Goal: Information Seeking & Learning: Learn about a topic

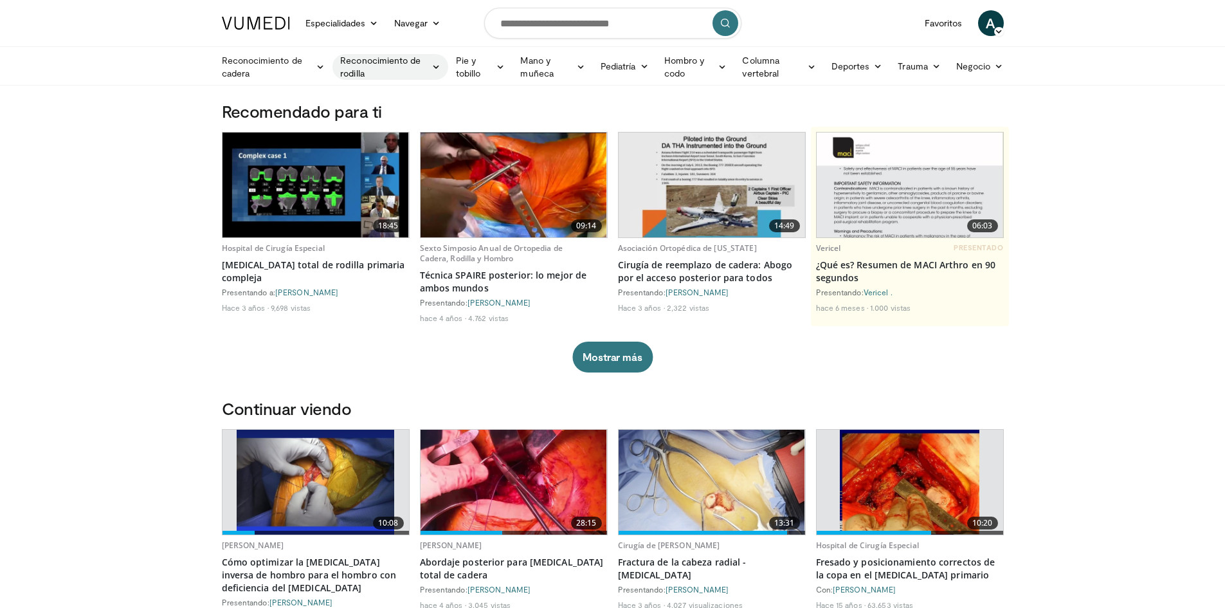
click at [379, 75] on font "Reconocimiento de rodilla" at bounding box center [383, 67] width 87 height 26
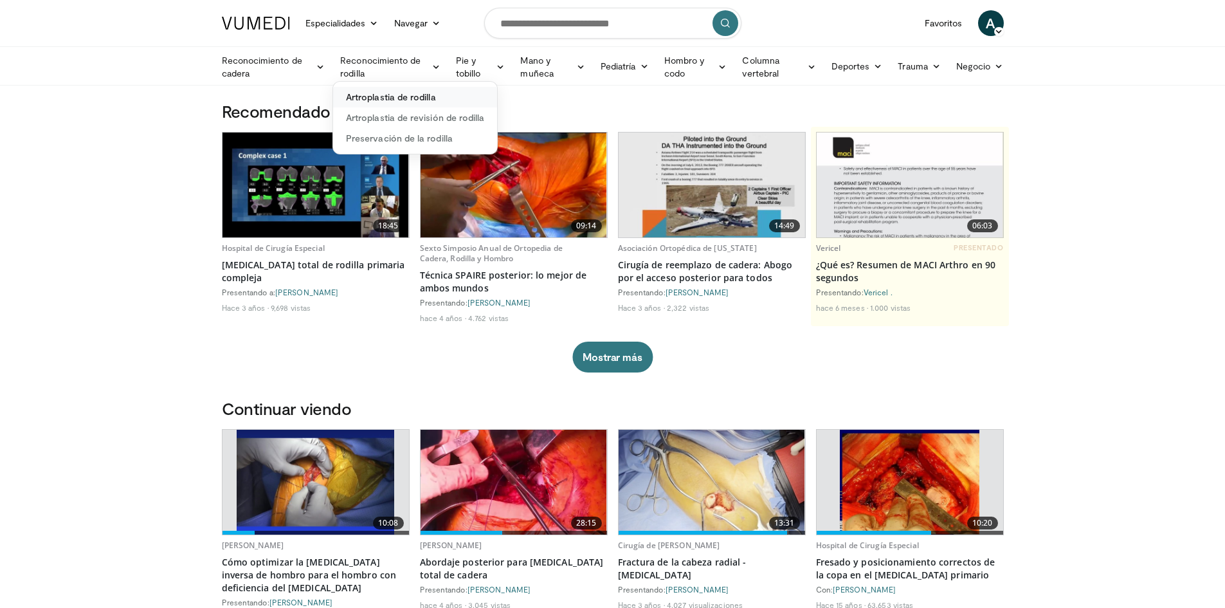
click at [400, 100] on font "Artroplastia de rodilla" at bounding box center [391, 96] width 90 height 11
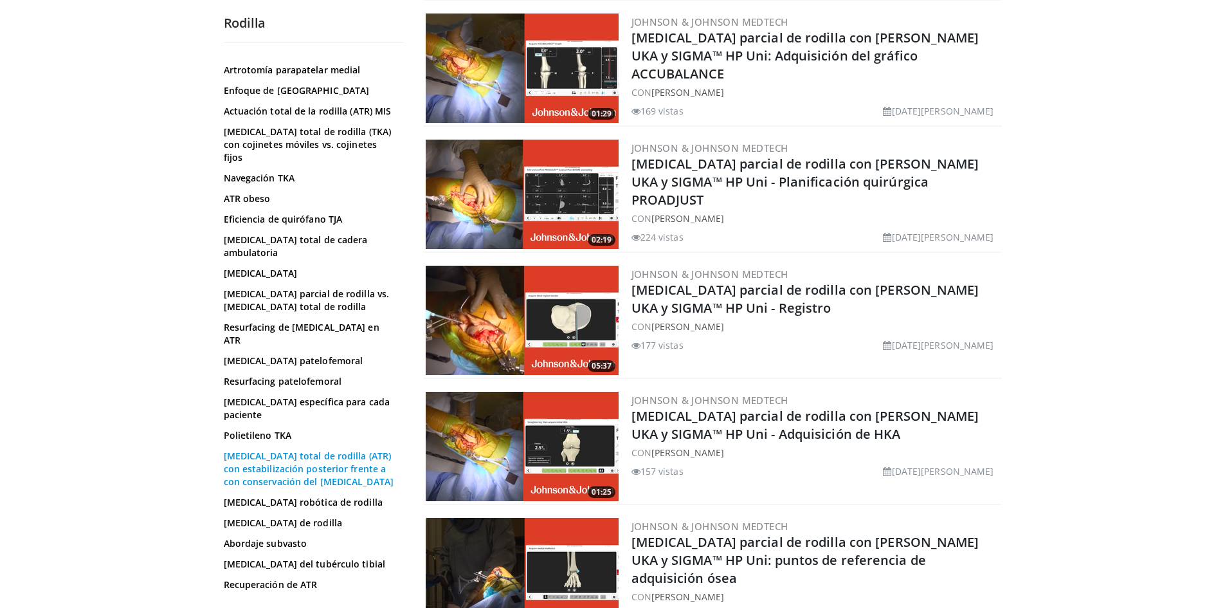
scroll to position [772, 0]
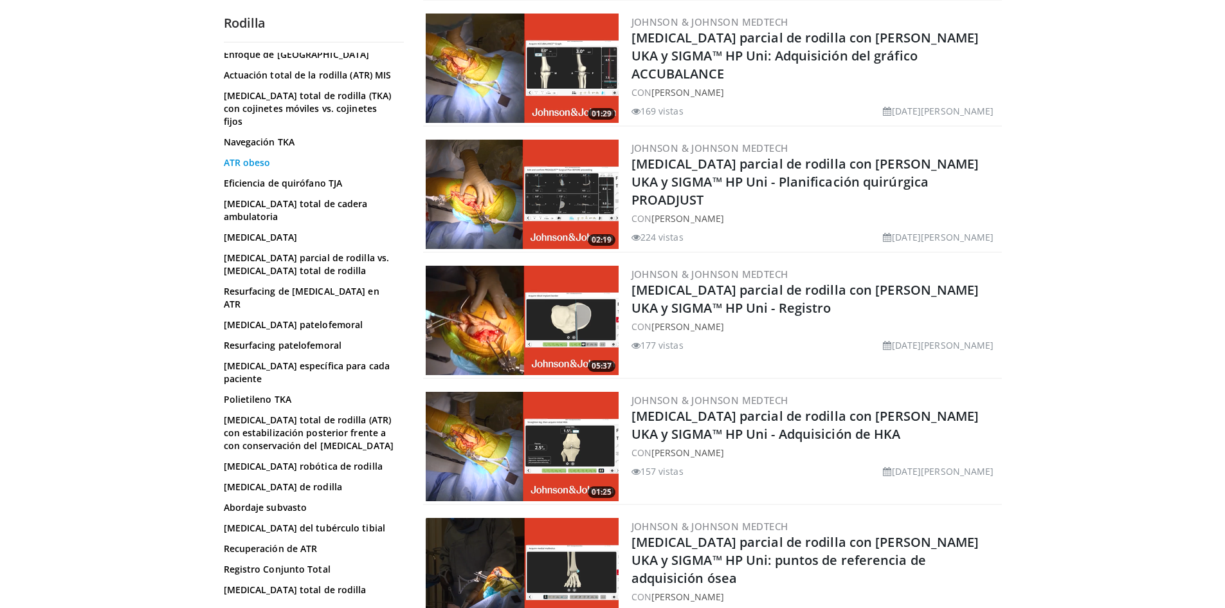
click at [269, 168] on font "ATR obeso" at bounding box center [247, 162] width 47 height 12
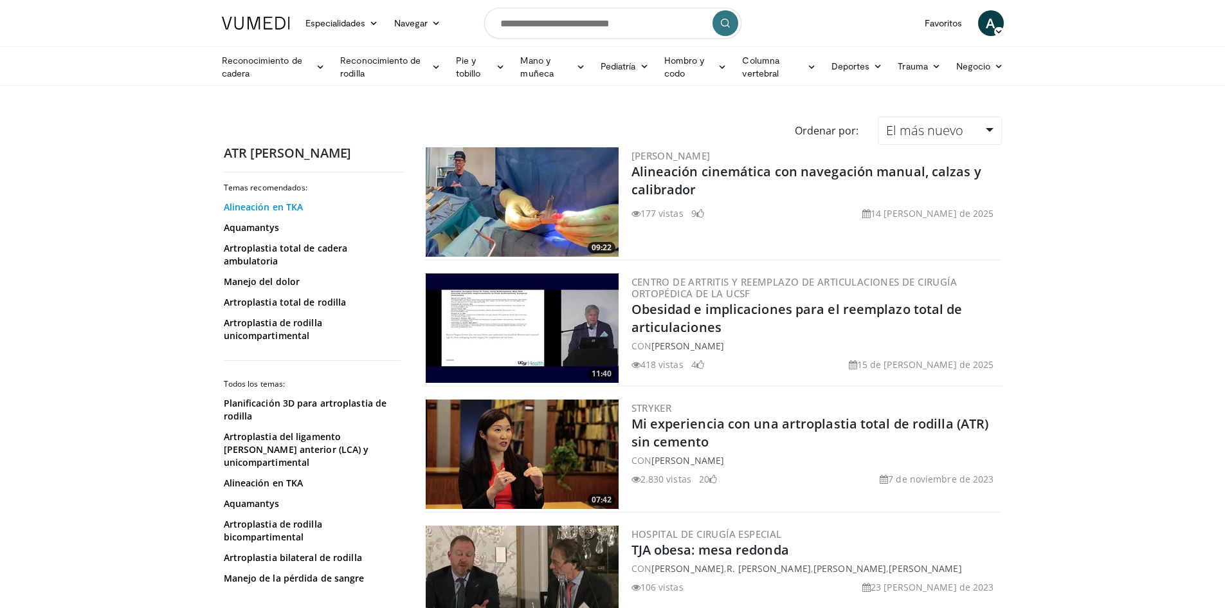
click at [269, 210] on font "Alineación en TKA" at bounding box center [264, 207] width 80 height 12
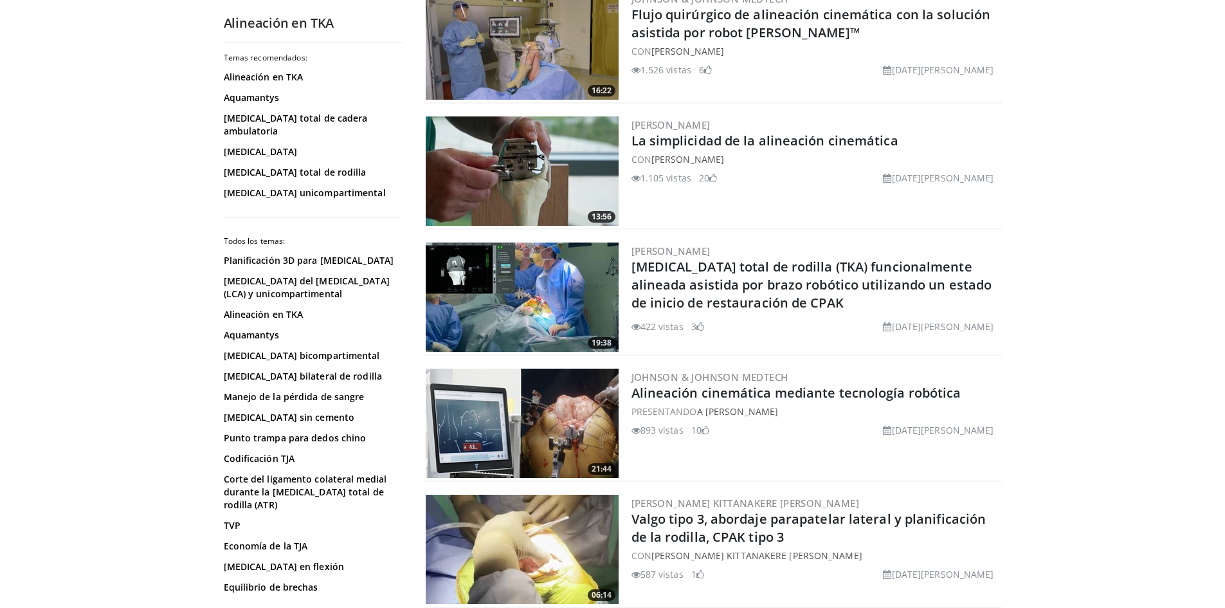
scroll to position [1929, 0]
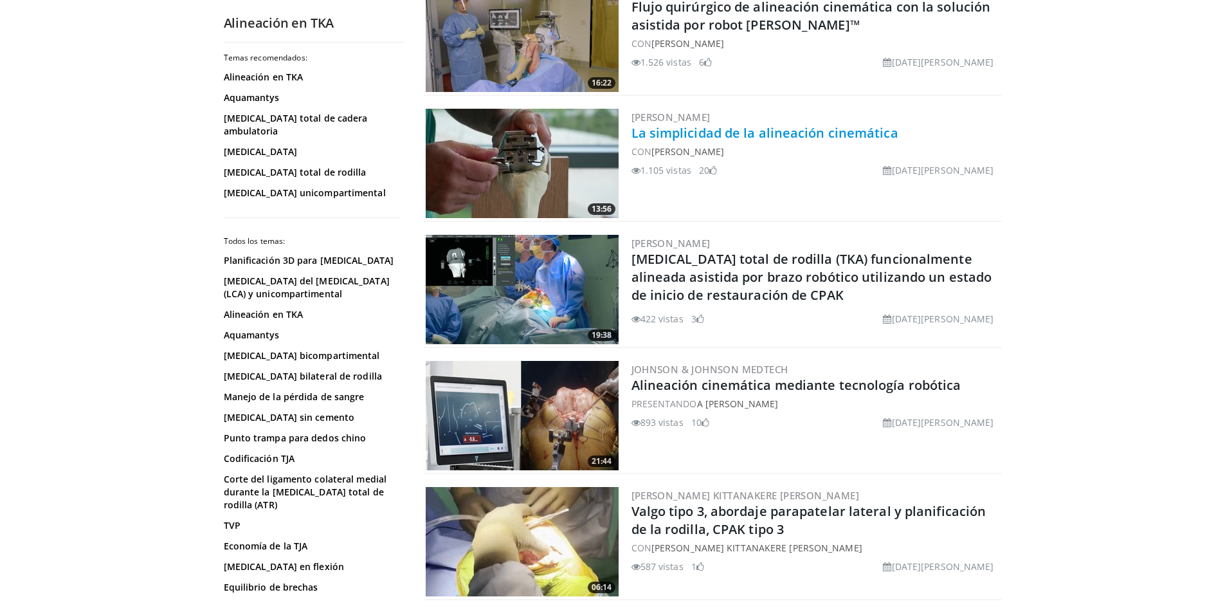
click at [746, 130] on font "La simplicidad de la alineación cinemática" at bounding box center [764, 132] width 267 height 17
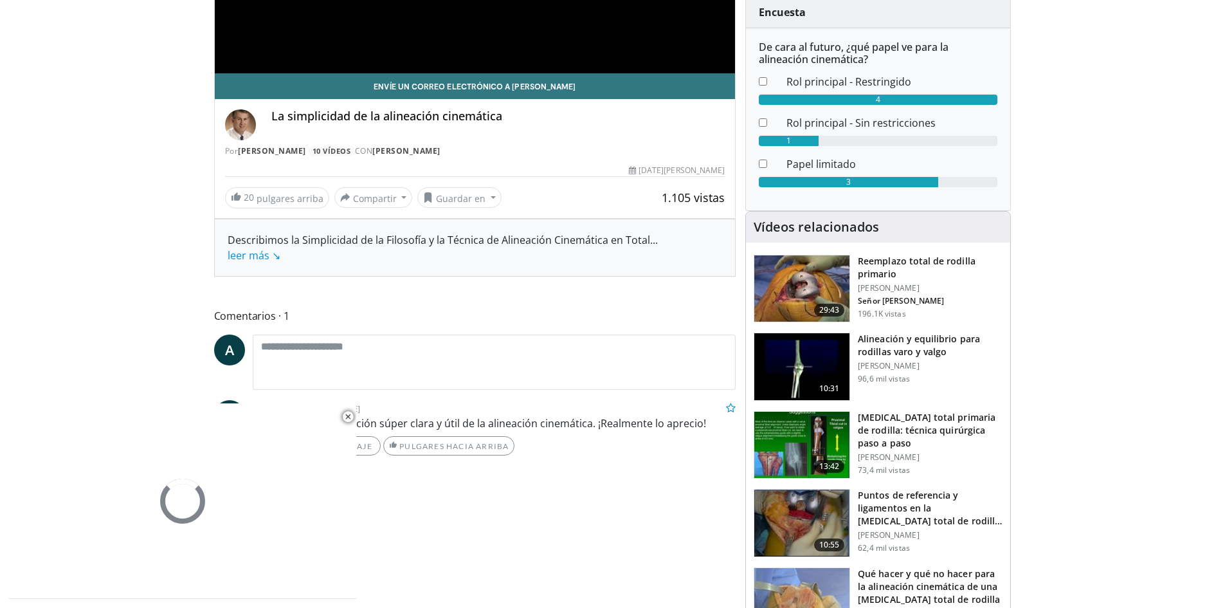
scroll to position [129, 0]
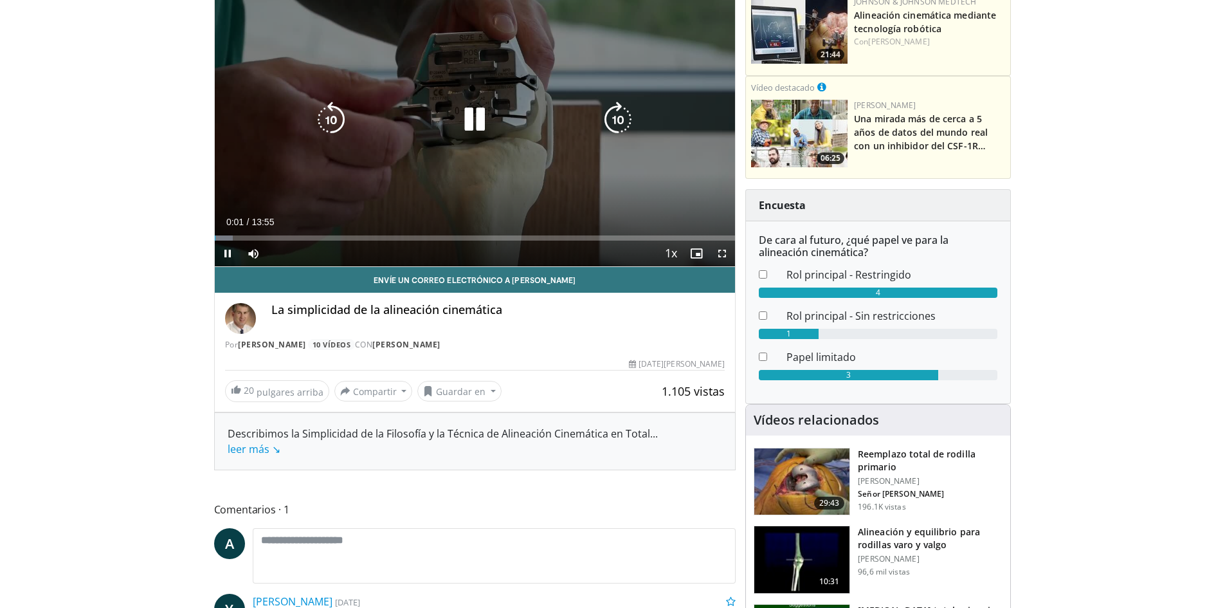
click at [478, 130] on icon "Video Player" at bounding box center [475, 120] width 36 height 36
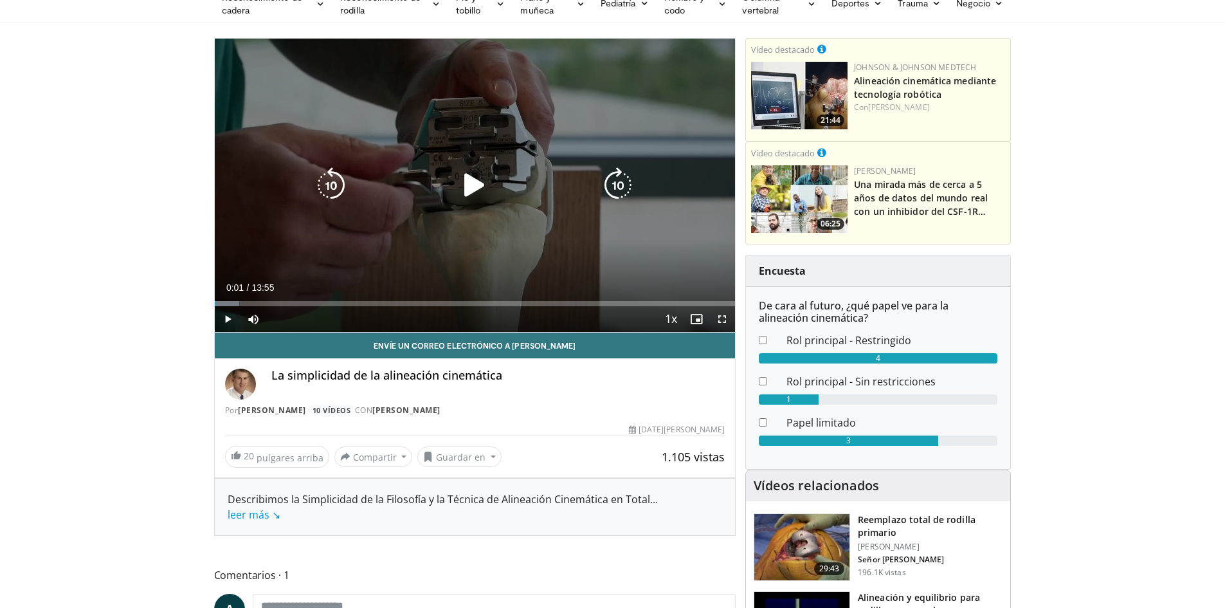
scroll to position [0, 0]
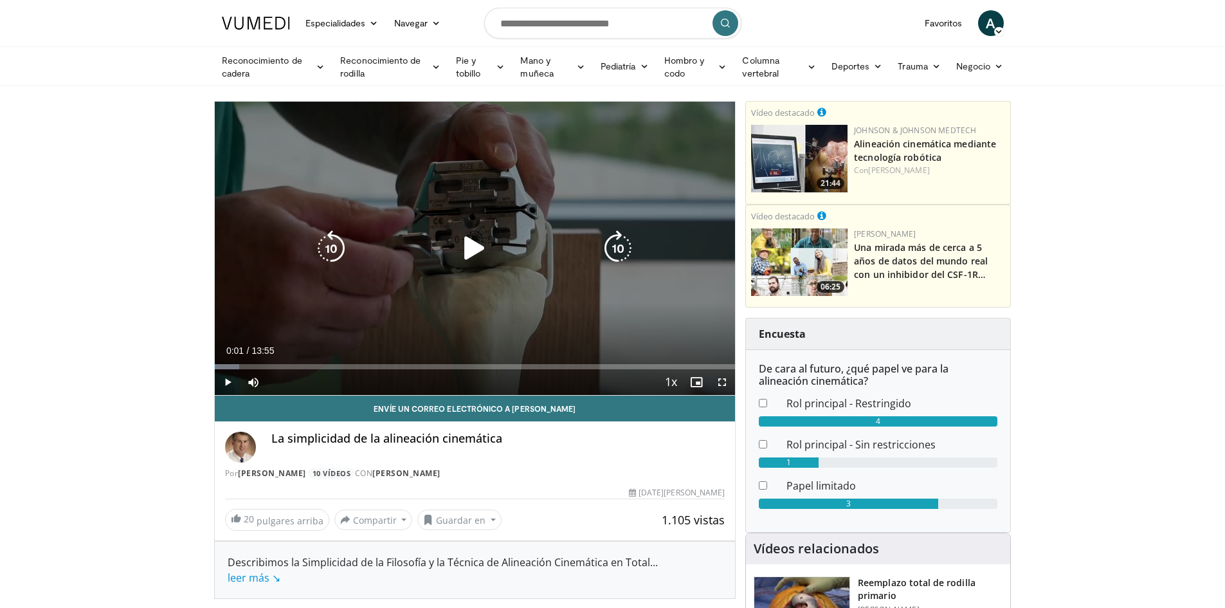
click at [485, 250] on icon "Video Player" at bounding box center [475, 248] width 36 height 36
drag, startPoint x: 716, startPoint y: 381, endPoint x: 714, endPoint y: 444, distance: 63.0
click at [716, 382] on span "Video Player" at bounding box center [722, 382] width 26 height 26
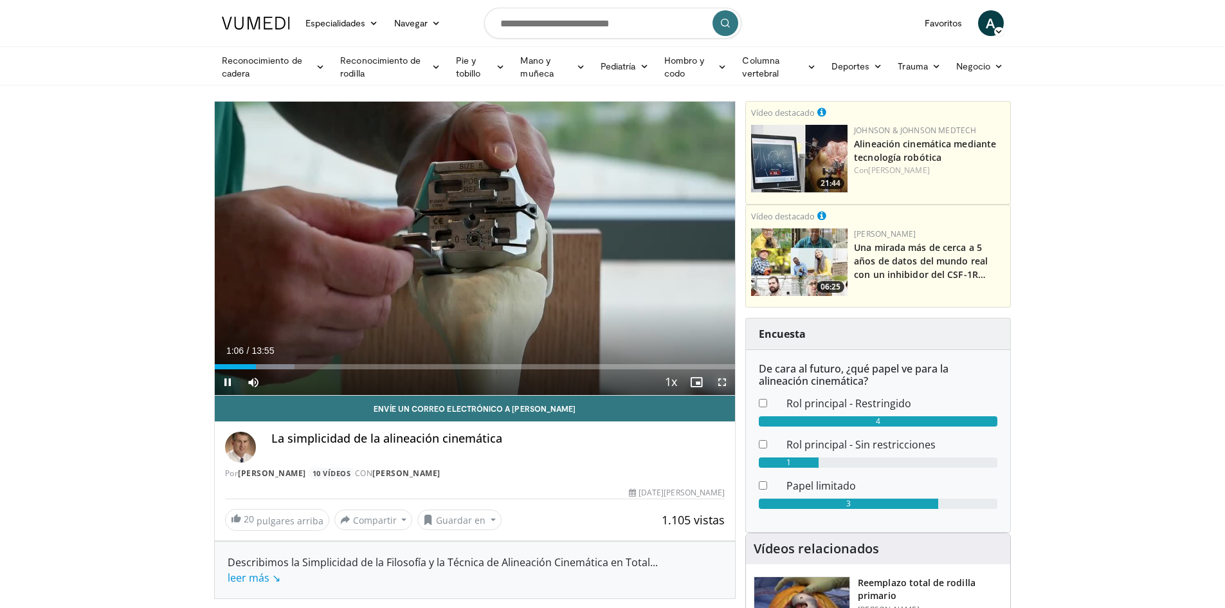
click at [722, 377] on span "Video Player" at bounding box center [722, 382] width 26 height 26
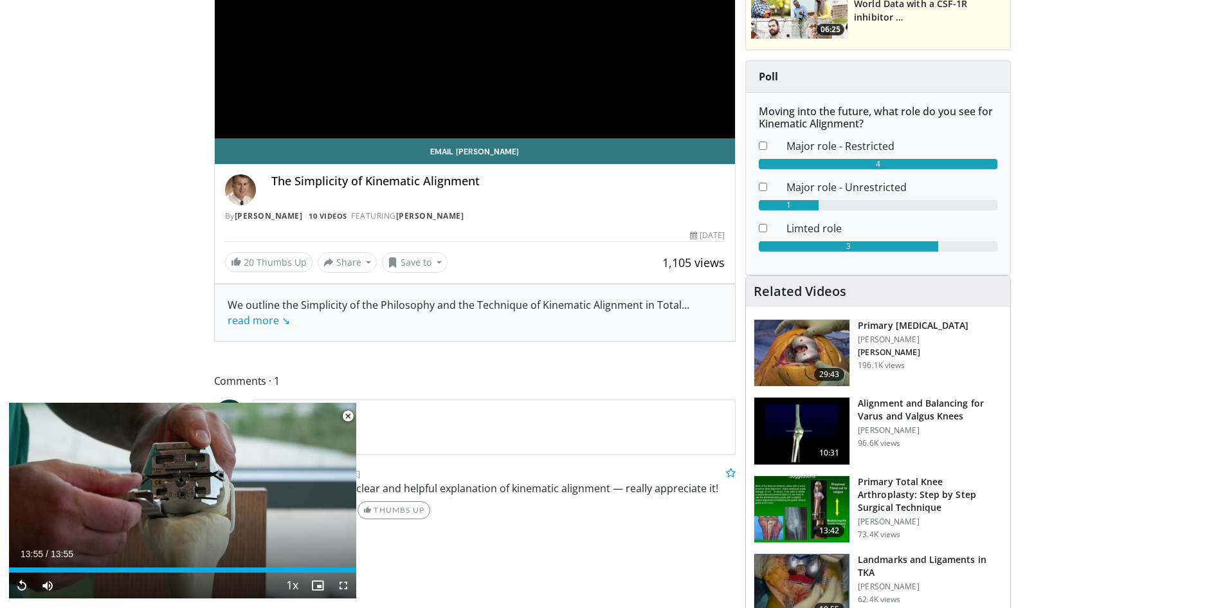
scroll to position [257, 0]
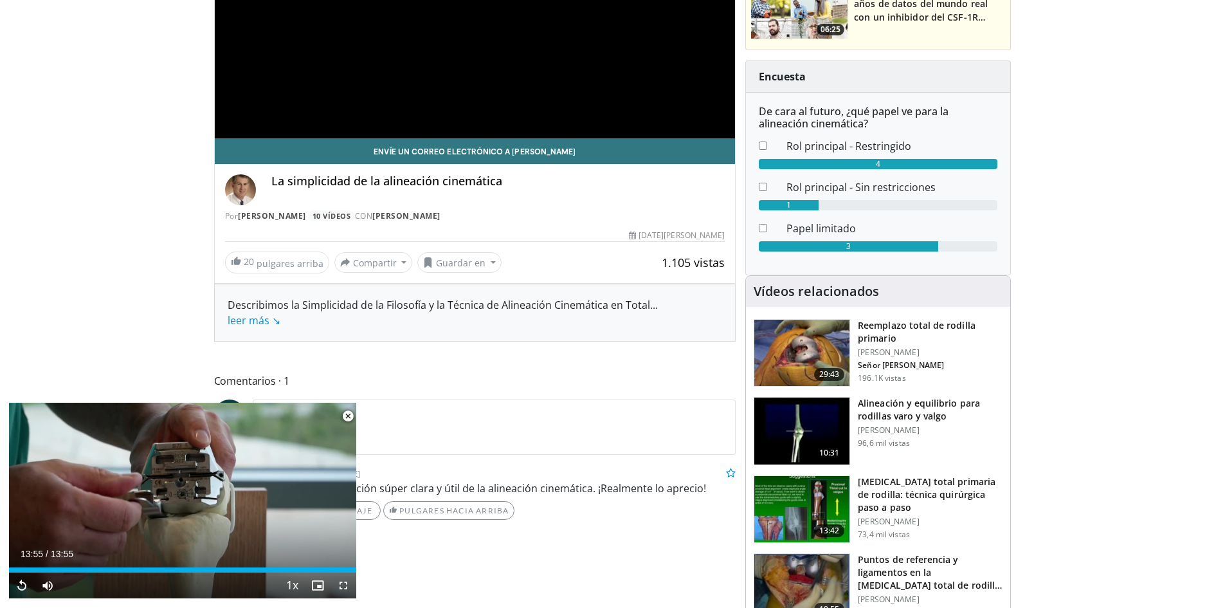
click at [934, 492] on font "[MEDICAL_DATA] total primaria de rodilla: técnica quirúrgica paso a paso" at bounding box center [927, 494] width 138 height 38
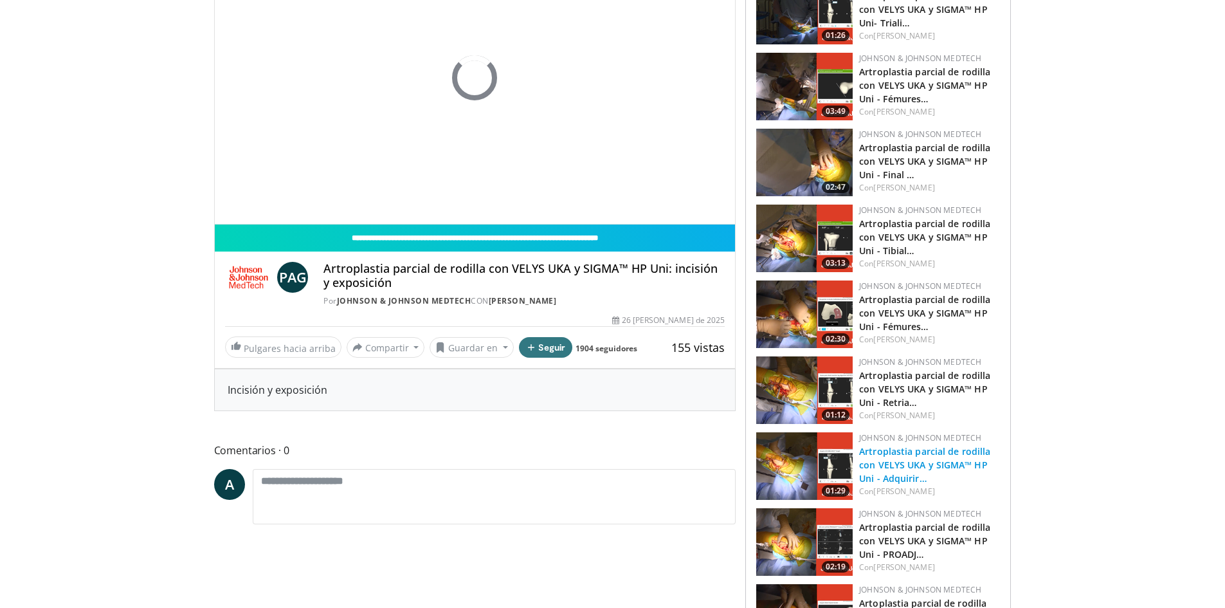
scroll to position [193, 0]
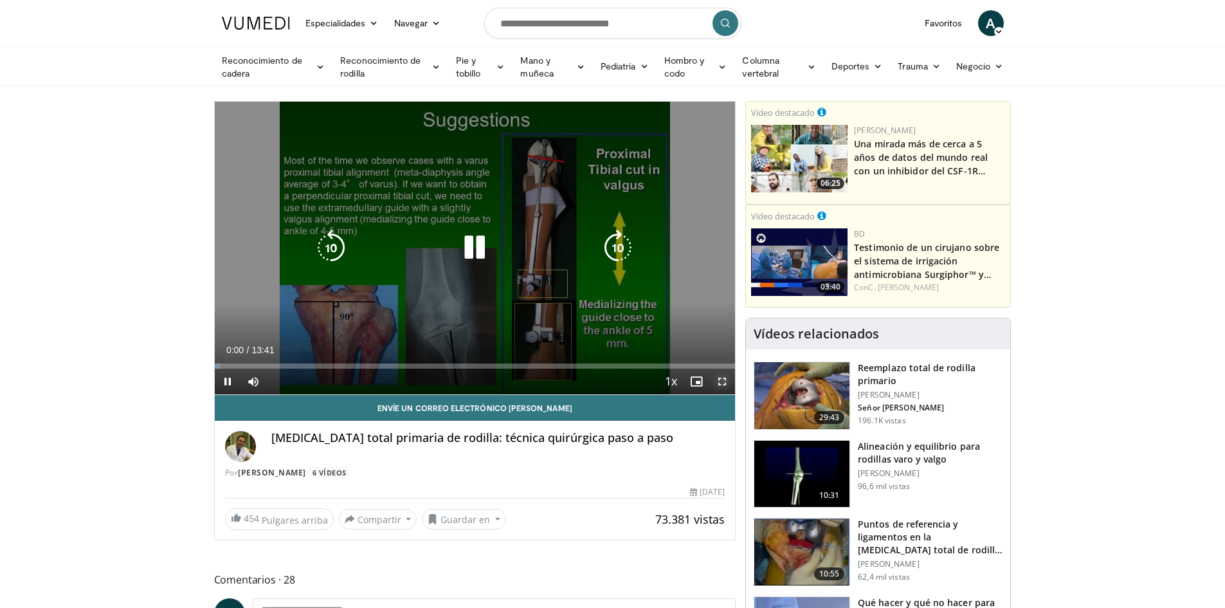
drag, startPoint x: 718, startPoint y: 378, endPoint x: 718, endPoint y: 442, distance: 63.7
click at [718, 379] on span "Video Player" at bounding box center [722, 381] width 26 height 26
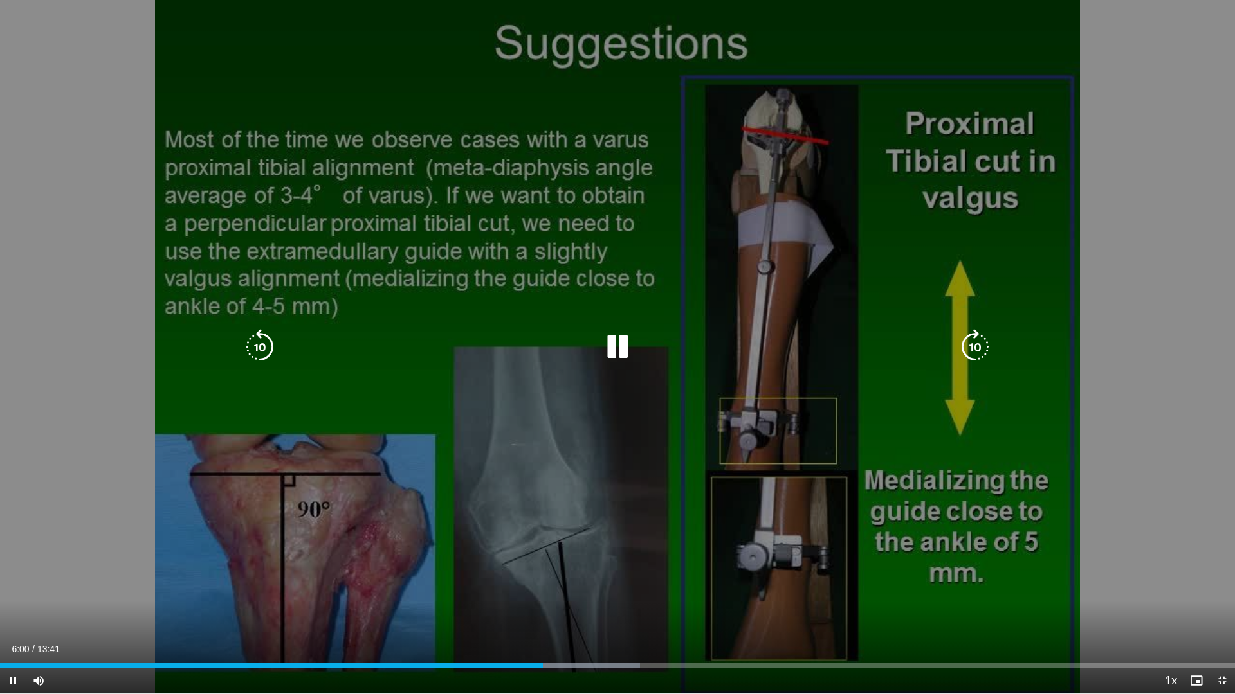
click at [532, 607] on div "Current Time 6:00 / Duration 13:41 Pause Skip Backward Skip Forward Mute Loaded…" at bounding box center [617, 681] width 1235 height 26
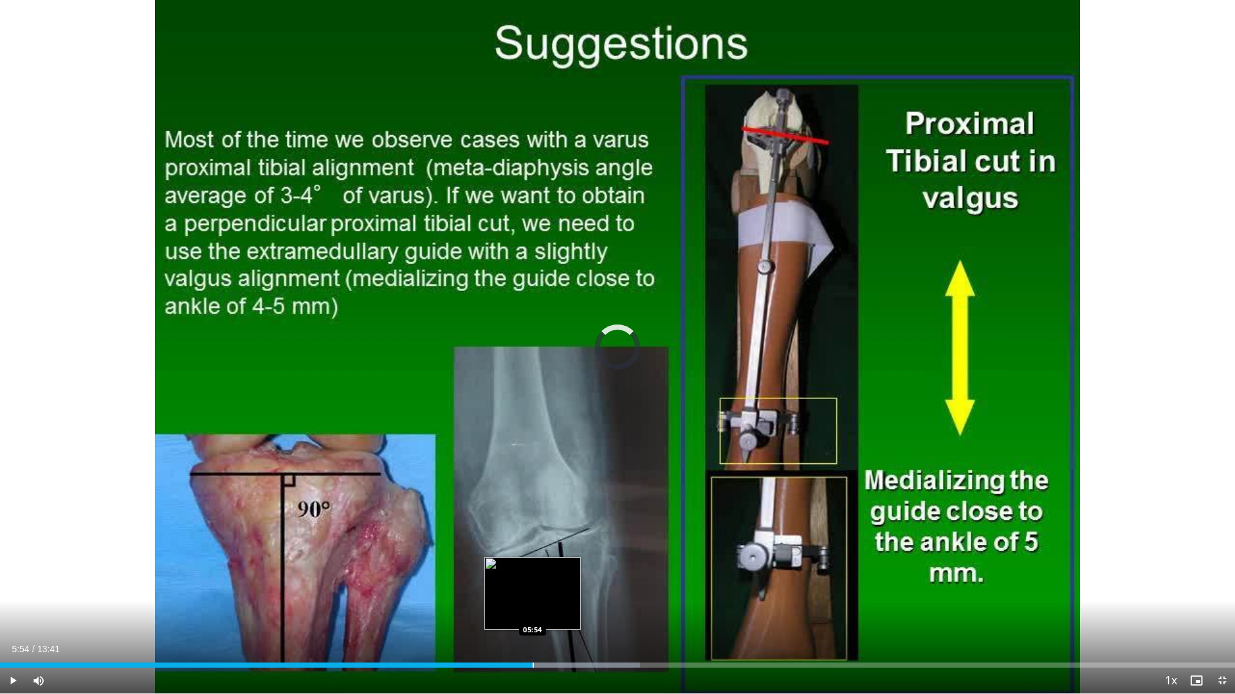
drag, startPoint x: 539, startPoint y: 667, endPoint x: 532, endPoint y: 664, distance: 6.9
click at [532, 607] on div "Progress Bar" at bounding box center [532, 665] width 1 height 5
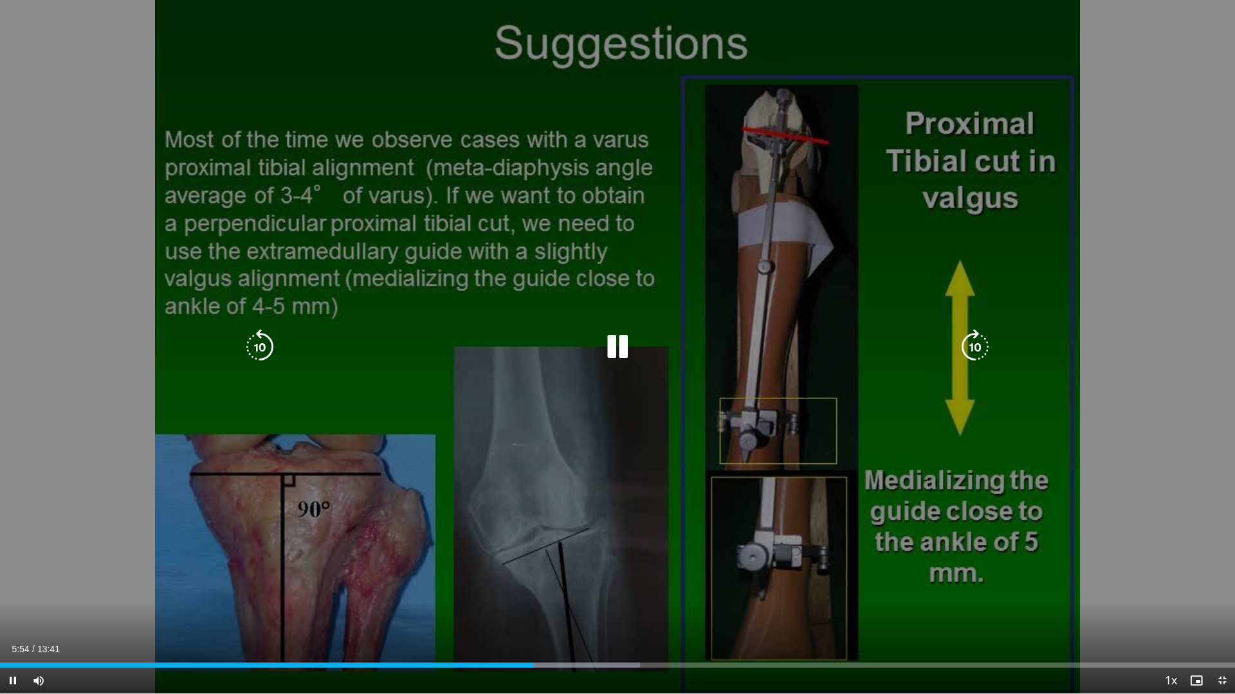
click at [470, 502] on div "10 seconds Tap to unmute" at bounding box center [617, 347] width 1235 height 694
click at [531, 285] on div "10 seconds Tap to unmute" at bounding box center [617, 347] width 1235 height 694
click at [343, 516] on div "10 seconds Tap to unmute" at bounding box center [617, 347] width 1235 height 694
click at [539, 300] on div "10 seconds Tap to unmute" at bounding box center [617, 347] width 1235 height 694
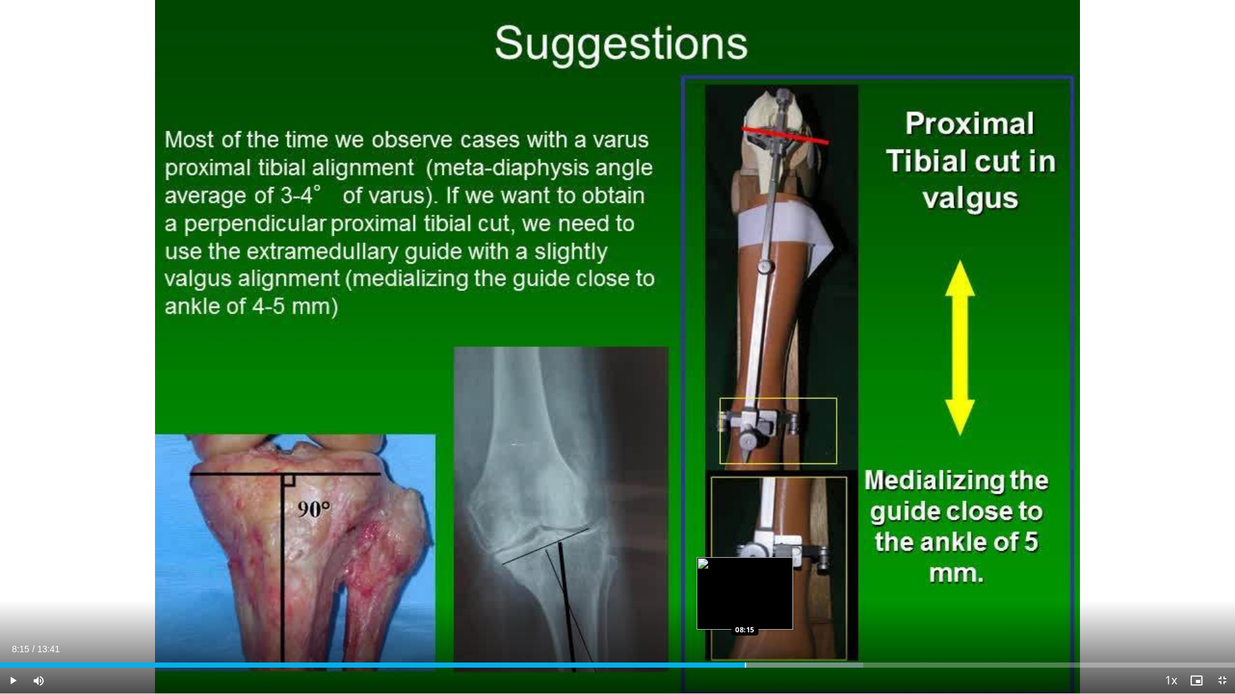
drag, startPoint x: 762, startPoint y: 660, endPoint x: 745, endPoint y: 664, distance: 17.8
click at [745, 607] on div "Loaded : 69.90% 08:15 08:15" at bounding box center [617, 662] width 1235 height 12
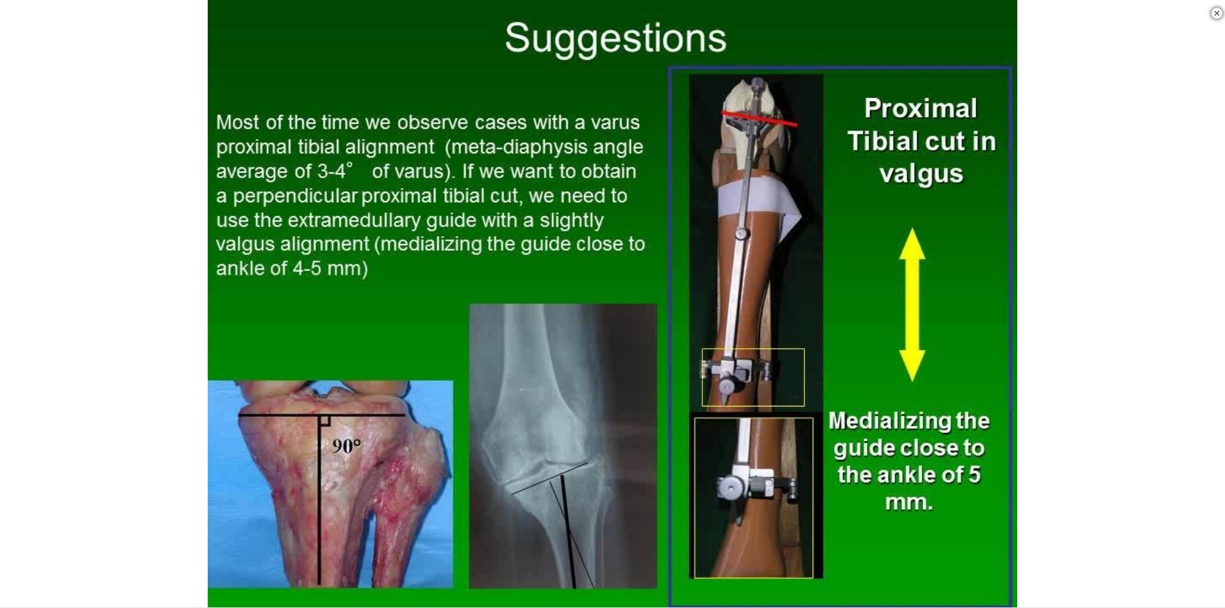
scroll to position [257, 0]
